Goal: Task Accomplishment & Management: Manage account settings

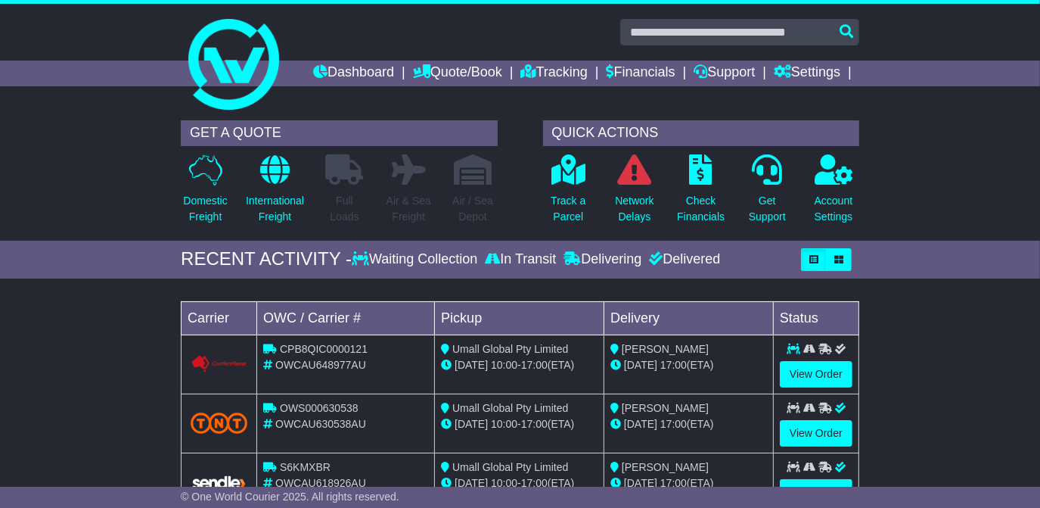
click at [882, 368] on div "Loading... No bookings found Carrier OWC / Carrier # Pickup Delivery Status CPB…" at bounding box center [520, 440] width 1040 height 309
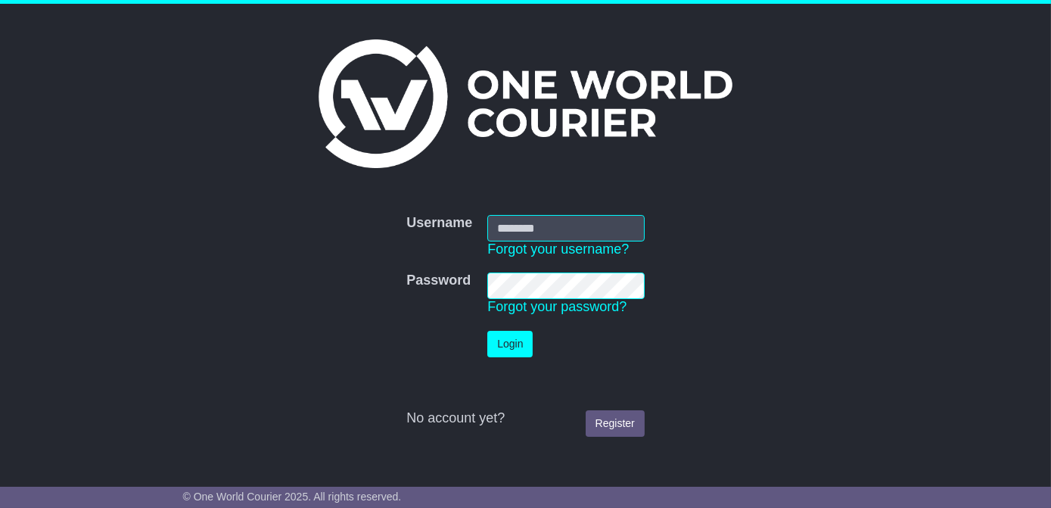
type input "**********"
click at [512, 349] on button "Login" at bounding box center [509, 344] width 45 height 26
